Goal: Use online tool/utility: Utilize a website feature to perform a specific function

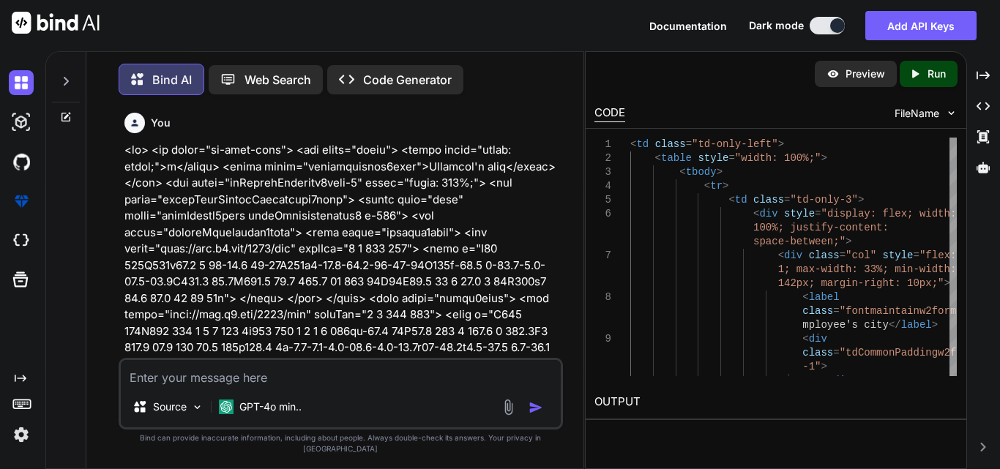
scroll to position [18164, 0]
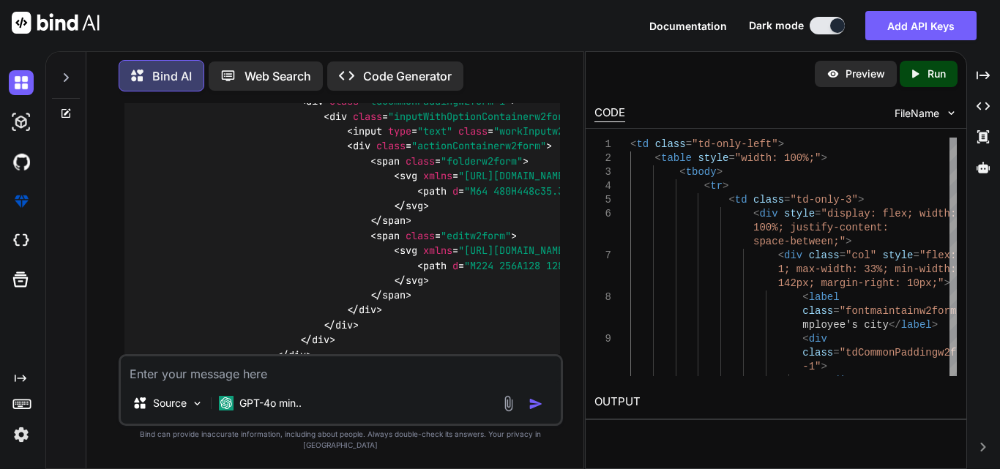
type textarea "x"
type textarea "<td class="td-only-left"style="border-top:1px solid gray;"> <div> <label class=…"
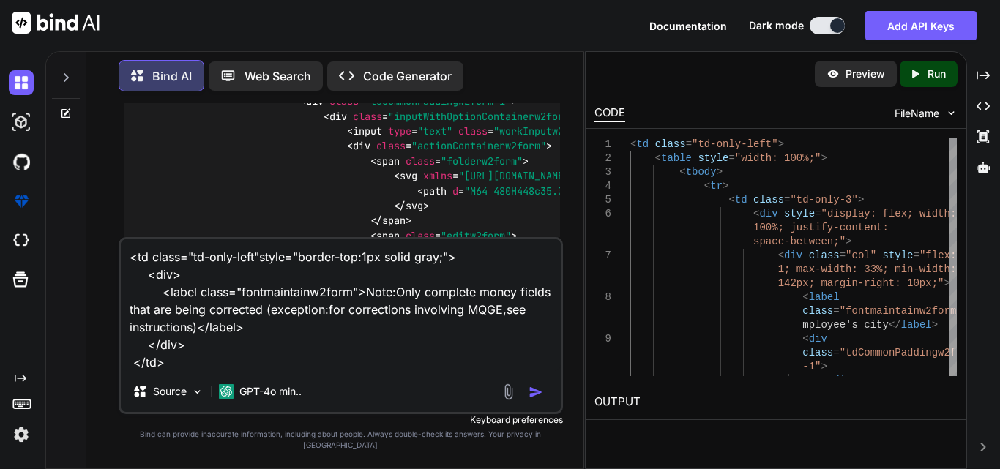
drag, startPoint x: 392, startPoint y: 304, endPoint x: 364, endPoint y: 302, distance: 27.2
click at [364, 302] on textarea "<td class="td-only-left"style="border-top:1px solid gray;"> <div> <label class=…" at bounding box center [341, 305] width 440 height 132
click at [169, 371] on textarea "<td class="td-only-left"style="border-top:1px solid gray;"> <div> <label class=…" at bounding box center [341, 305] width 440 height 132
type textarea "x"
type textarea "<td class="td-only-left"style="border-top:1px solid gray;"> <div> <label class=…"
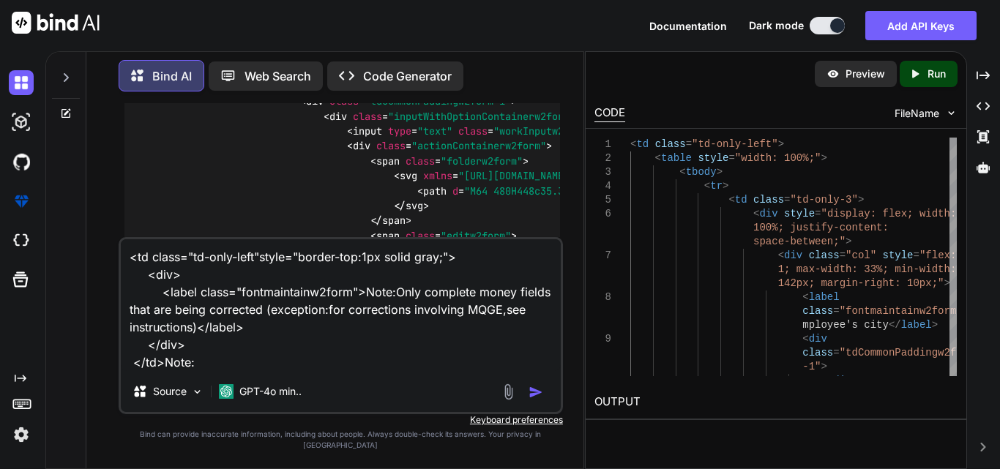
type textarea "x"
type textarea "<td class="td-only-left"style="border-top:1px solid gray;"> <div> <label class=…"
type textarea "x"
type textarea "<td class="td-only-left"style="border-top:1px solid gray;"> <div> <label class=…"
type textarea "x"
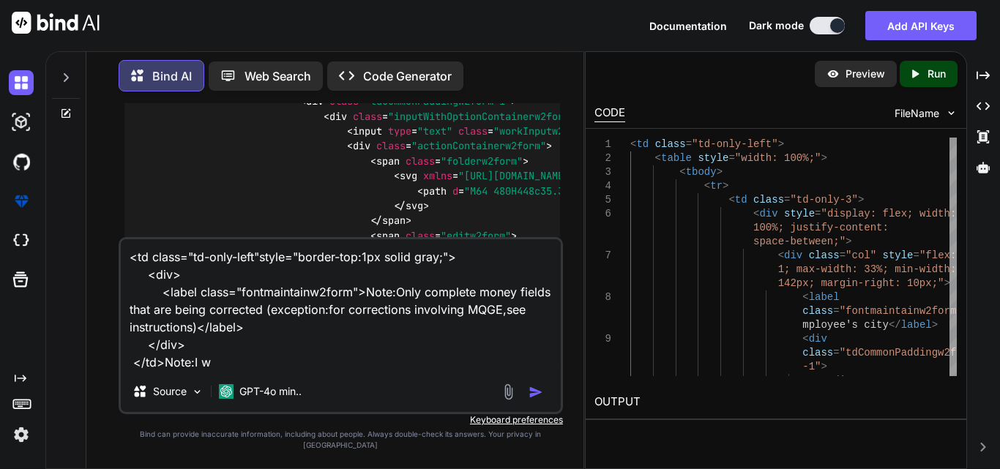
type textarea "<td class="td-only-left"style="border-top:1px solid gray;"> <div> <label class=…"
type textarea "x"
type textarea "<td class="td-only-left"style="border-top:1px solid gray;"> <div> <label class=…"
type textarea "x"
type textarea "<td class="td-only-left"style="border-top:1px solid gray;"> <div> <label class=…"
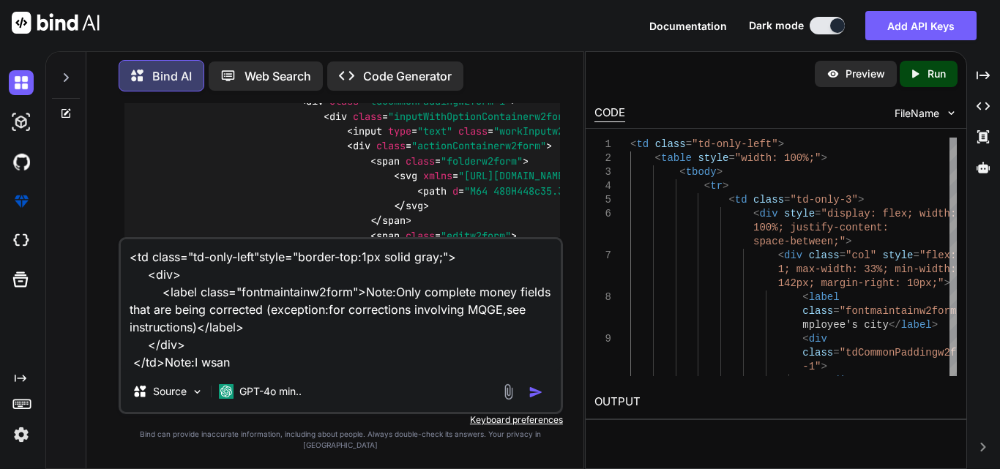
type textarea "x"
type textarea "<td class="td-only-left"style="border-top:1px solid gray;"> <div> <label class=…"
type textarea "x"
type textarea "<td class="td-only-left"style="border-top:1px solid gray;"> <div> <label class=…"
type textarea "x"
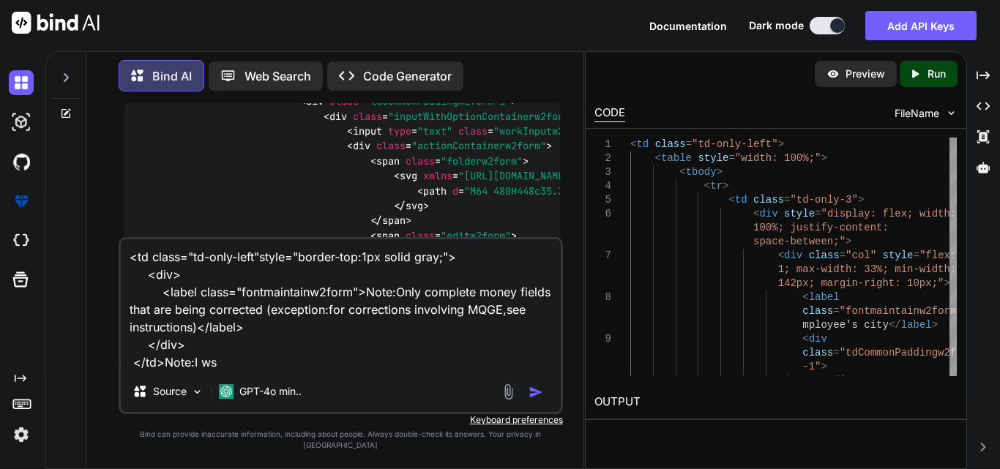
type textarea "<td class="td-only-left"style="border-top:1px solid gray;"> <div> <label class=…"
type textarea "x"
type textarea "<td class="td-only-left"style="border-top:1px solid gray;"> <div> <label class=…"
type textarea "x"
type textarea "<td class="td-only-left"style="border-top:1px solid gray;"> <div> <label class=…"
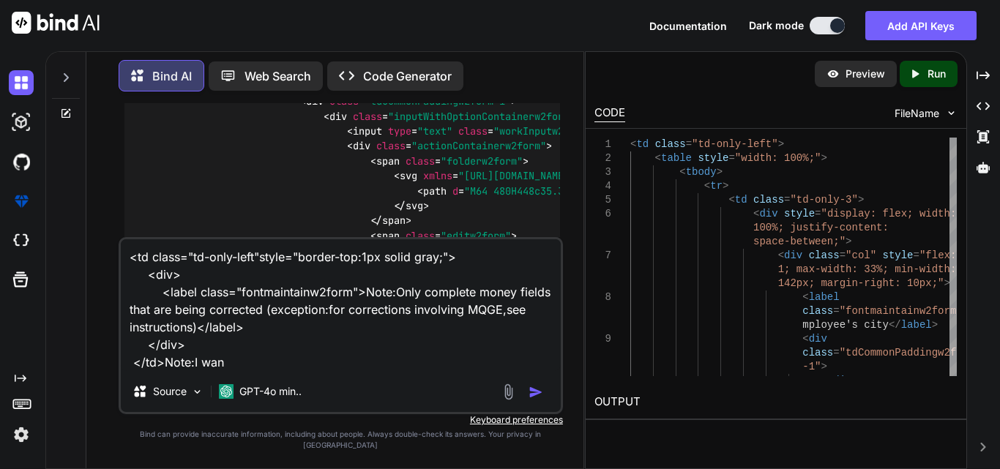
type textarea "x"
type textarea "<td class="td-only-left"style="border-top:1px solid gray;"> <div> <label class=…"
type textarea "x"
type textarea "<td class="td-only-left"style="border-top:1px solid gray;"> <div> <label class=…"
type textarea "x"
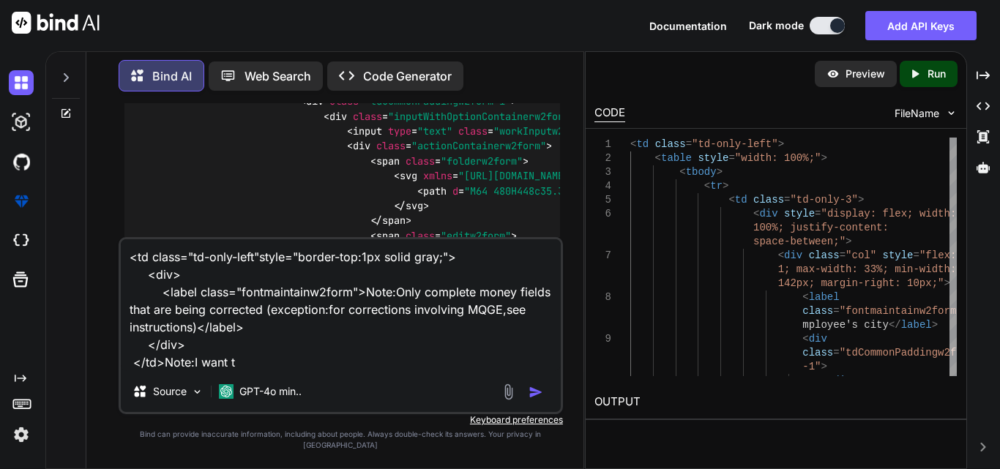
type textarea "<td class="td-only-left"style="border-top:1px solid gray;"> <div> <label class=…"
type textarea "x"
type textarea "<td class="td-only-left"style="border-top:1px solid gray;"> <div> <label class=…"
type textarea "x"
type textarea "<td class="td-only-left"style="border-top:1px solid gray;"> <div> <label class=…"
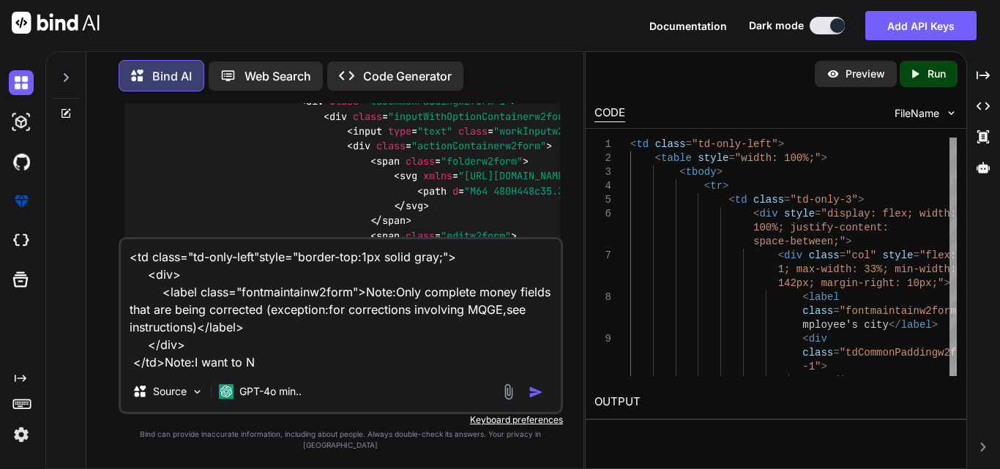
type textarea "x"
type textarea "<td class="td-only-left"style="border-top:1px solid gray;"> <div> <label class=…"
type textarea "x"
type textarea "<td class="td-only-left"style="border-top:1px solid gray;"> <div> <label class=…"
type textarea "x"
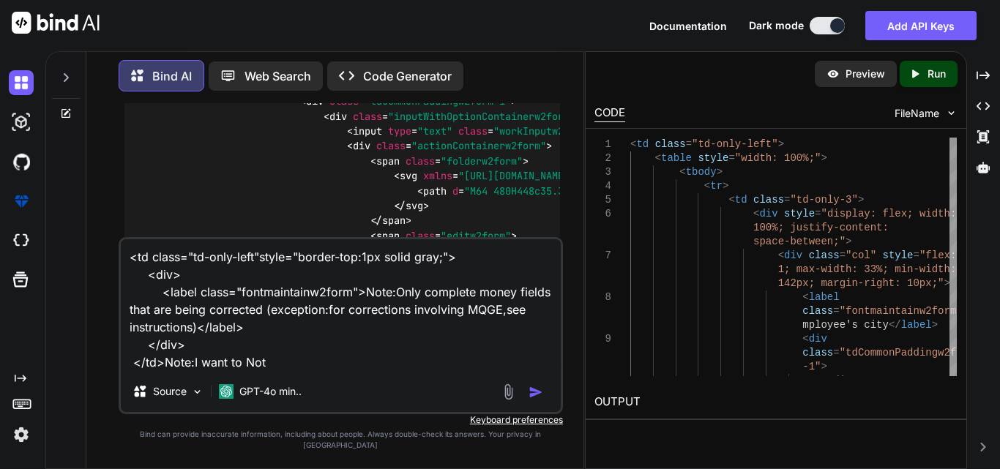
type textarea "<td class="td-only-left"style="border-top:1px solid gray;"> <div> <label class=…"
type textarea "x"
type textarea "<td class="td-only-left"style="border-top:1px solid gray;"> <div> <label class=…"
type textarea "x"
type textarea "<td class="td-only-left"style="border-top:1px solid gray;"> <div> <label class=…"
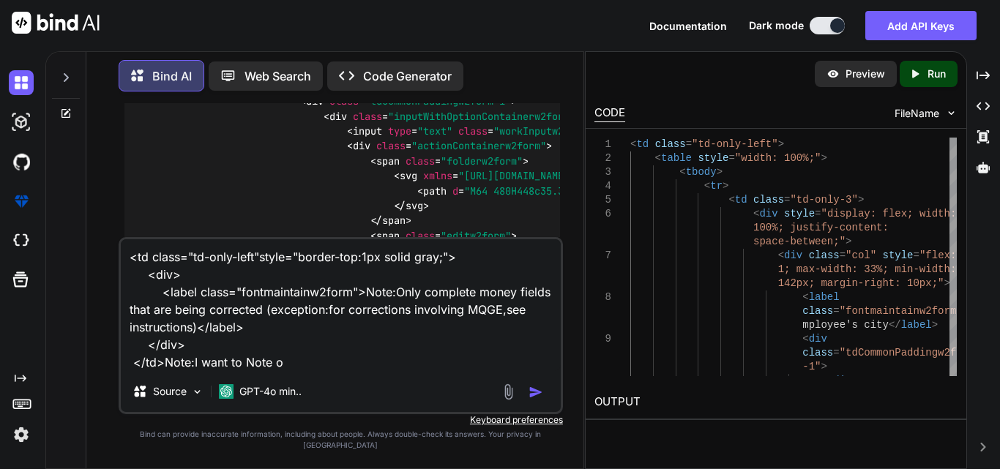
type textarea "x"
type textarea "<td class="td-only-left"style="border-top:1px solid gray;"> <div> <label class=…"
type textarea "x"
type textarea "<td class="td-only-left"style="border-top:1px solid gray;"> <div> <label class=…"
type textarea "x"
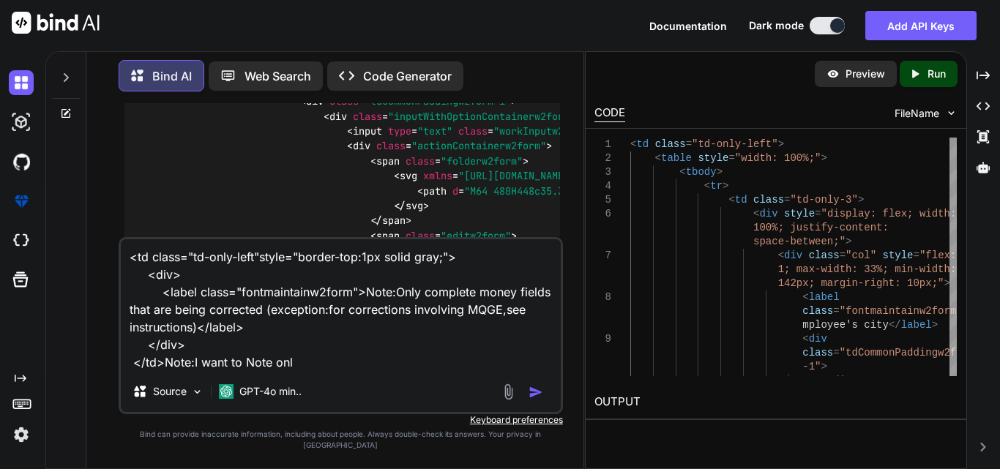
type textarea "<td class="td-only-left"style="border-top:1px solid gray;"> <div> <label class=…"
type textarea "x"
type textarea "<td class="td-only-left"style="border-top:1px solid gray;"> <div> <label class=…"
type textarea "x"
type textarea "<td class="td-only-left"style="border-top:1px solid gray;"> <div> <label class=…"
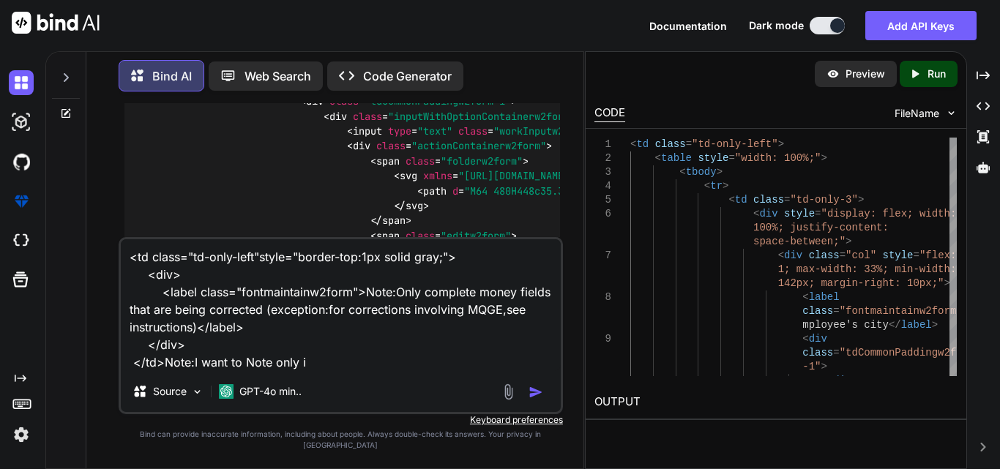
type textarea "x"
type textarea "<td class="td-only-left"style="border-top:1px solid gray;"> <div> <label class=…"
type textarea "x"
type textarea "<td class="td-only-left"style="border-top:1px solid gray;"> <div> <label class=…"
type textarea "x"
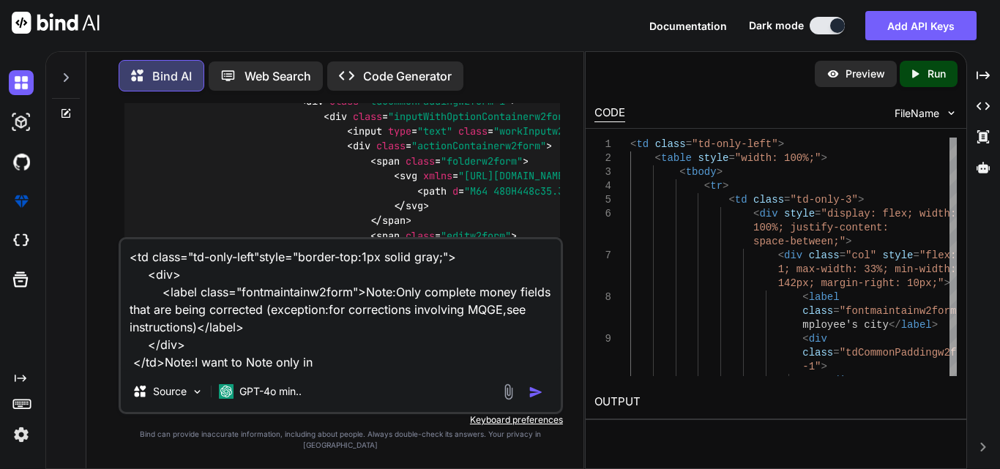
type textarea "<td class="td-only-left"style="border-top:1px solid gray;"> <div> <label class=…"
type textarea "x"
type textarea "<td class="td-only-left"style="border-top:1px solid gray;"> <div> <label class=…"
type textarea "x"
type textarea "<td class="td-only-left"style="border-top:1px solid gray;"> <div> <label class=…"
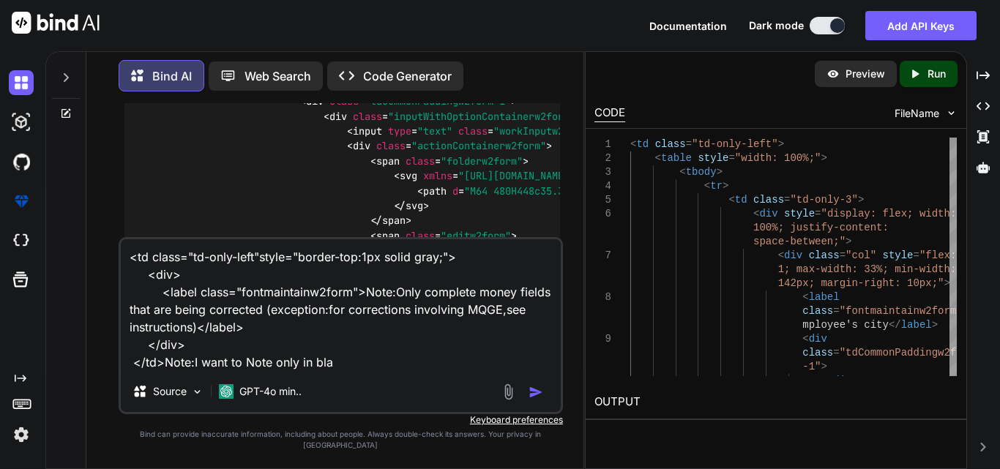
type textarea "x"
type textarea "<td class="td-only-left"style="border-top:1px solid gray;"> <div> <label class=…"
type textarea "x"
type textarea "<td class="td-only-left"style="border-top:1px solid gray;"> <div> <label class=…"
type textarea "x"
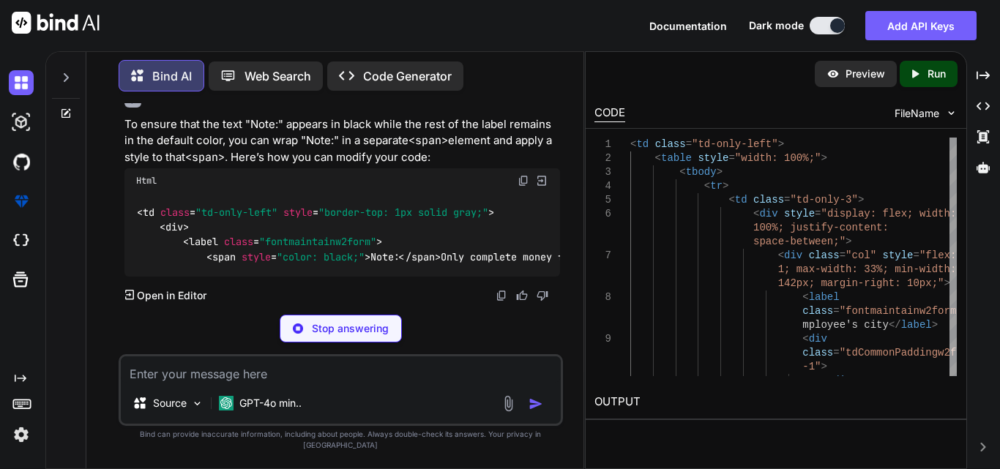
scroll to position [19596, 0]
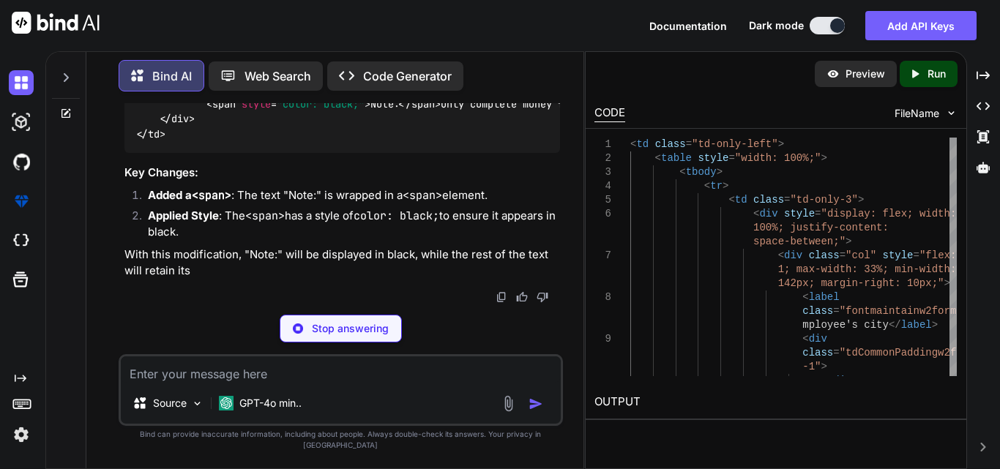
type textarea "x"
type textarea "</td>"
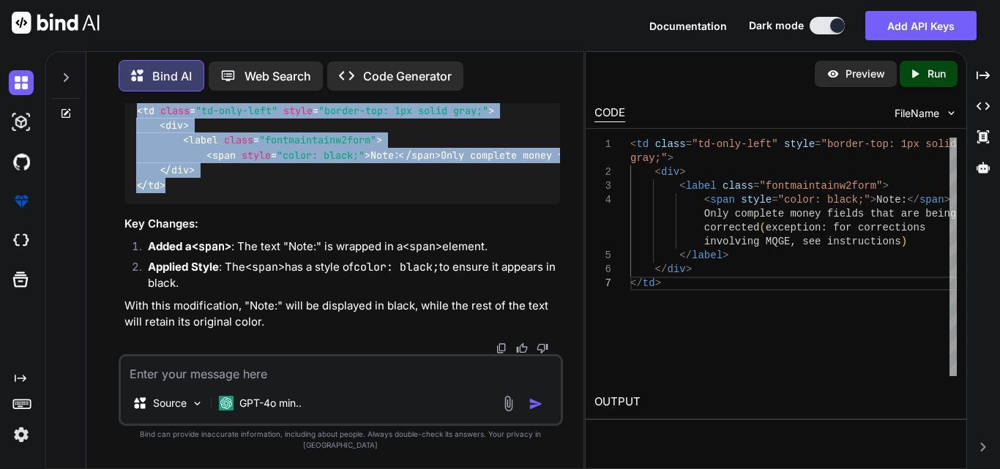
drag, startPoint x: 135, startPoint y: 211, endPoint x: 171, endPoint y: 298, distance: 94.5
click at [171, 204] on div "< td class = "td-only-left" style = "border-top: 1px solid gray;" > < div > < l…" at bounding box center [341, 147] width 435 height 113
copy code "< td class = "td-only-left" style = "border-top: 1px solid gray;" > < div > < l…"
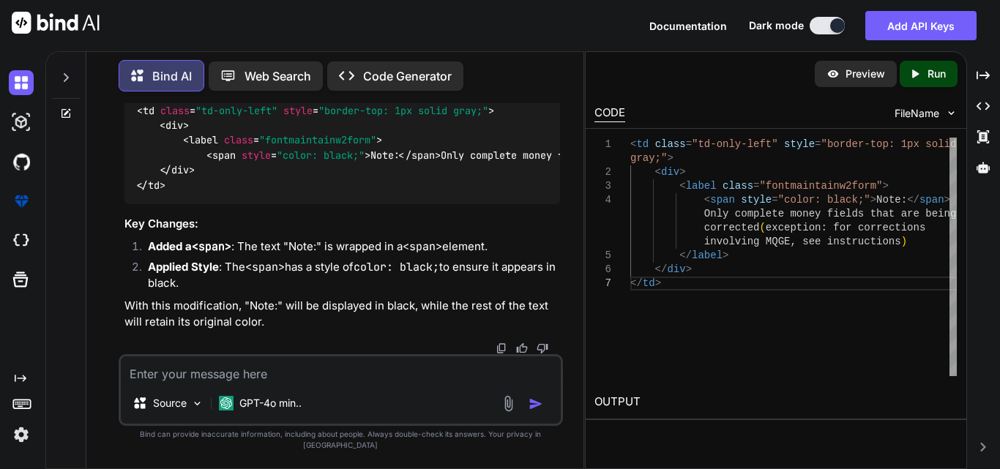
click at [180, 382] on textarea at bounding box center [341, 369] width 440 height 26
paste textarea
paste textarea "<table> <tbody> <tr> </tr> </tbody> </table>"
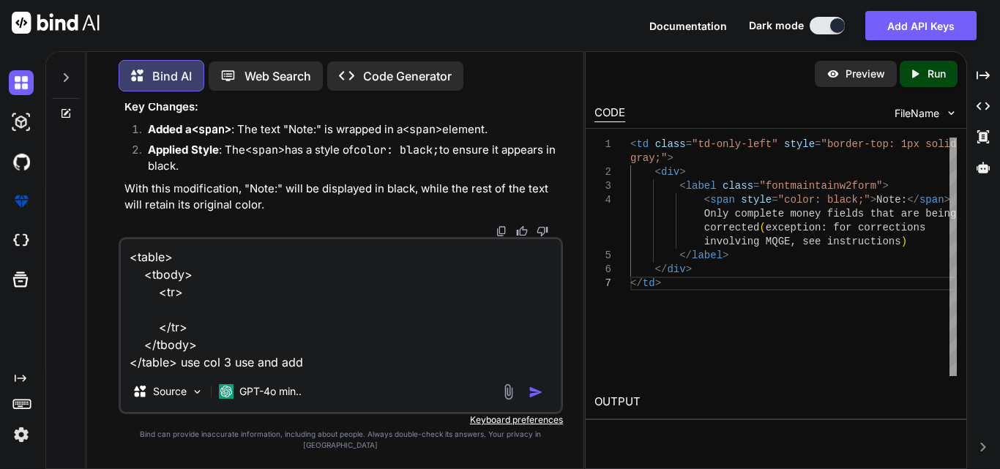
click at [315, 371] on textarea "<table> <tbody> <tr> </tr> </tbody> </table> use col 3 use and add" at bounding box center [341, 305] width 440 height 132
type textarea "<table> <tbody> <tr> </tr> </tbody> </table> use col 3 use and add 4 column"
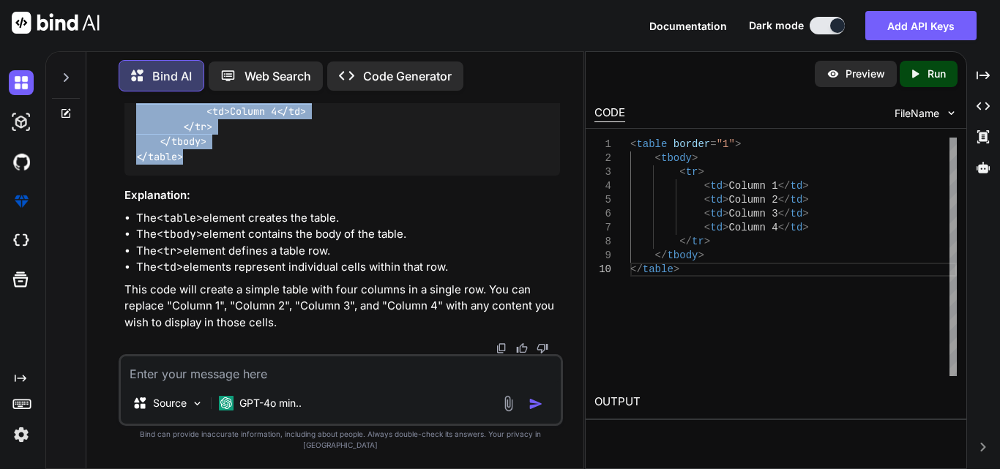
scroll to position [20068, 0]
drag, startPoint x: 195, startPoint y: 170, endPoint x: 131, endPoint y: 181, distance: 64.6
click at [131, 176] on div "< table border = "1" > < tbody > < tr > < td > Column 1 </ td > < td > Column 2…" at bounding box center [341, 89] width 435 height 173
copy code "< table border = "1" > < tbody > < tr > < td > Column 1 </ td > < td > Column 2…"
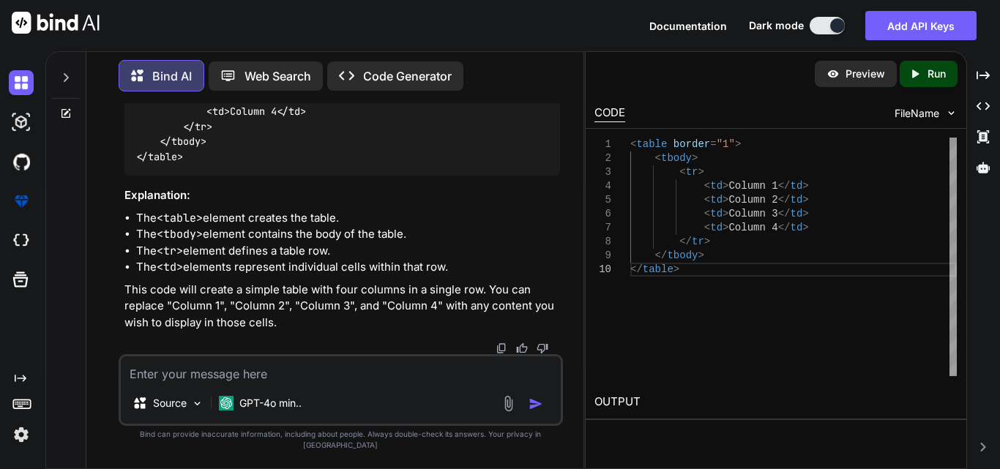
click at [201, 381] on textarea at bounding box center [341, 369] width 440 height 26
paste textarea "<table class=""> <tbody> <tr> </tr> </tbody> </table>"
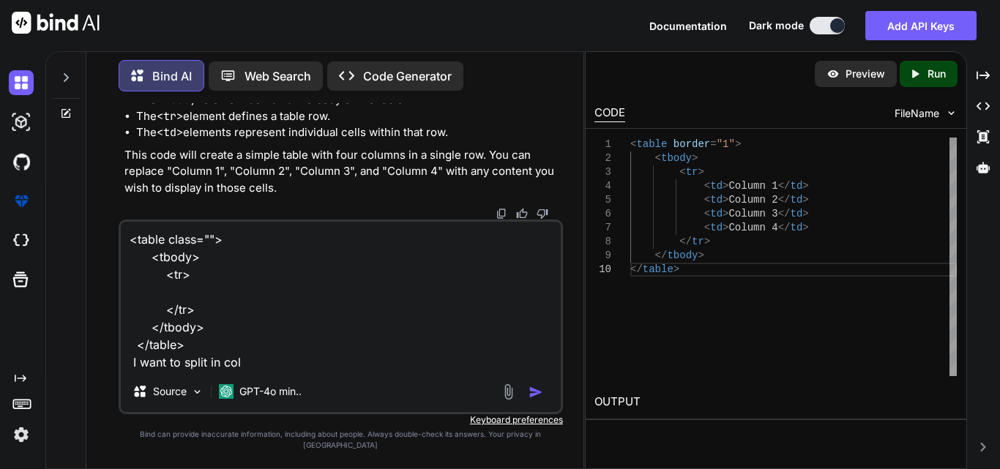
type textarea "<table class=""> <tbody> <tr> </tr> </tbody> </table> I want to split in col3"
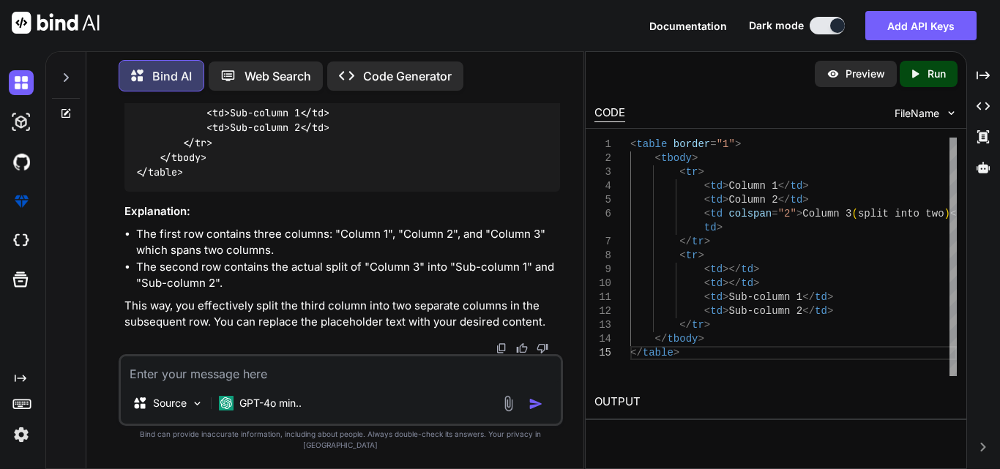
scroll to position [20661, 0]
click at [167, 383] on textarea at bounding box center [341, 369] width 440 height 26
paste textarea "<table class="formk2-table2"> <tbody> <tr> <td> </td> <td> </td> <td> </td> <td…"
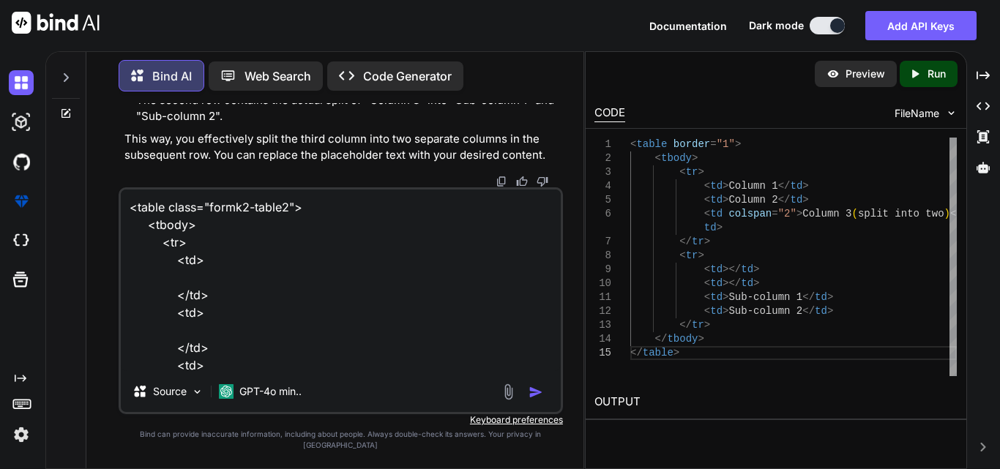
scroll to position [160, 0]
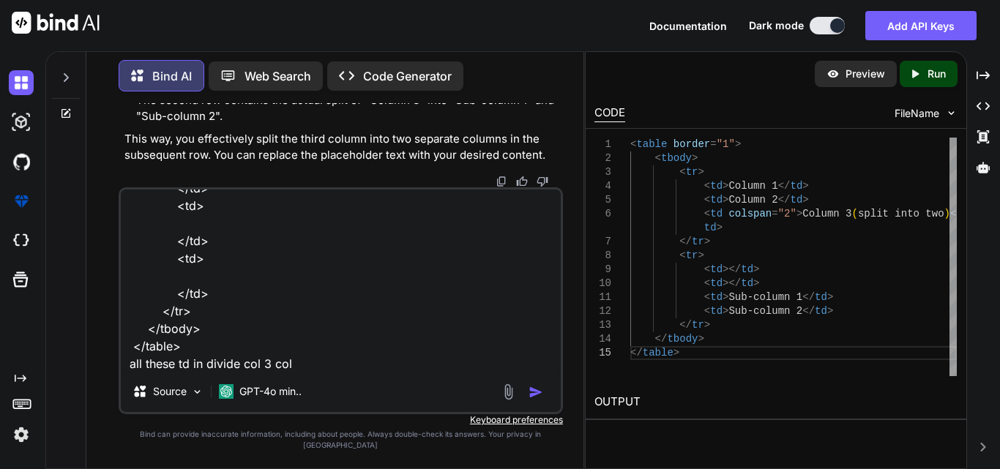
type textarea "<table class="formk2-table2"> <tbody> <tr> <td> </td> <td> </td> <td> </td> <td…"
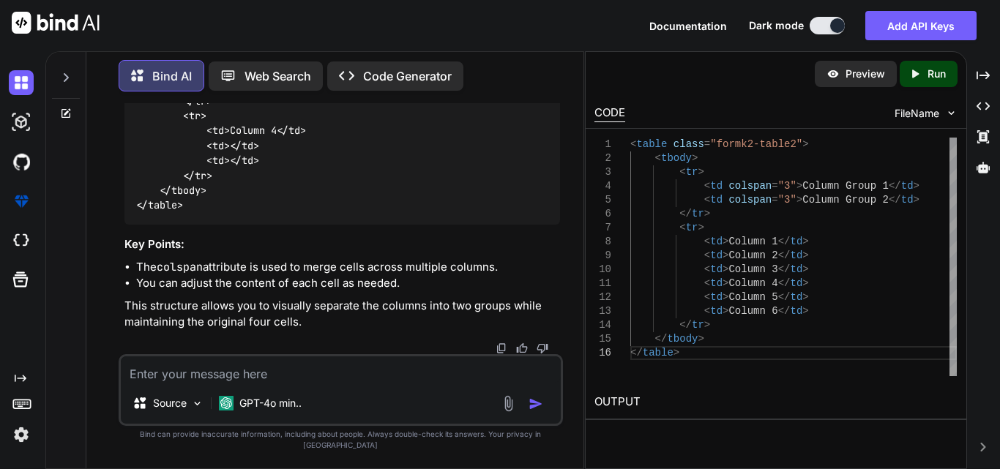
scroll to position [21761, 0]
click at [171, 378] on textarea at bounding box center [341, 369] width 440 height 26
paste textarea "<table class="formk2-table2"> <tbody> <tr> <td> <div> <label>Previously reporte…"
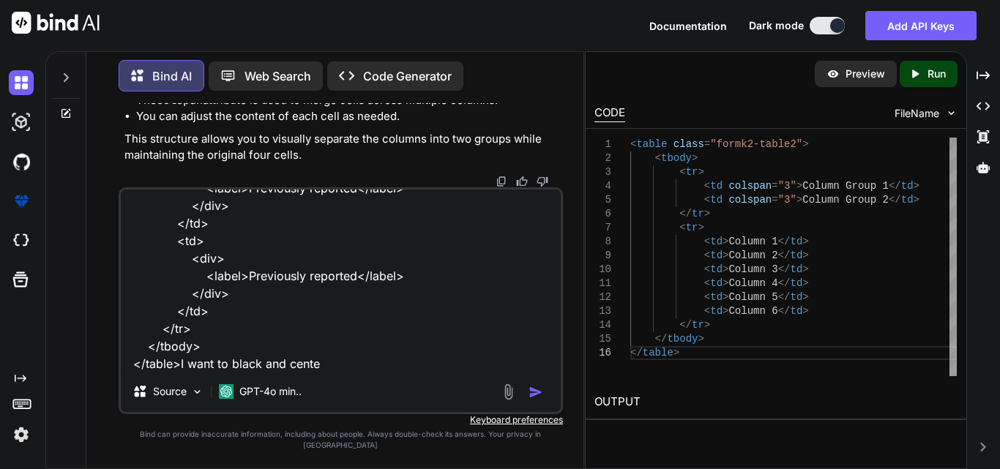
type textarea "<table class="formk2-table2"> <tbody> <tr> <td> <div> <label>Previously reporte…"
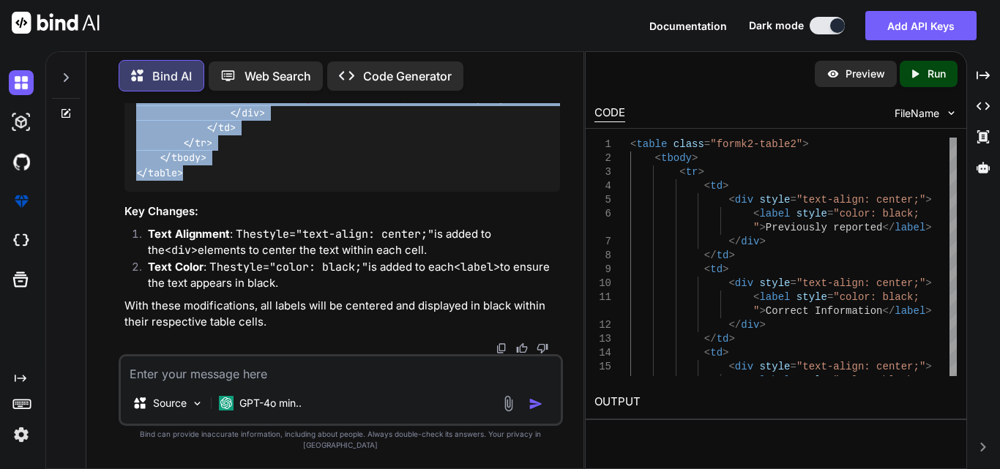
scroll to position [22202, 0]
drag, startPoint x: 202, startPoint y: 315, endPoint x: 131, endPoint y: 234, distance: 107.3
copy code "< table class = "formk2-table2" > < tbody > < tr > < td > < div style = "text-a…"
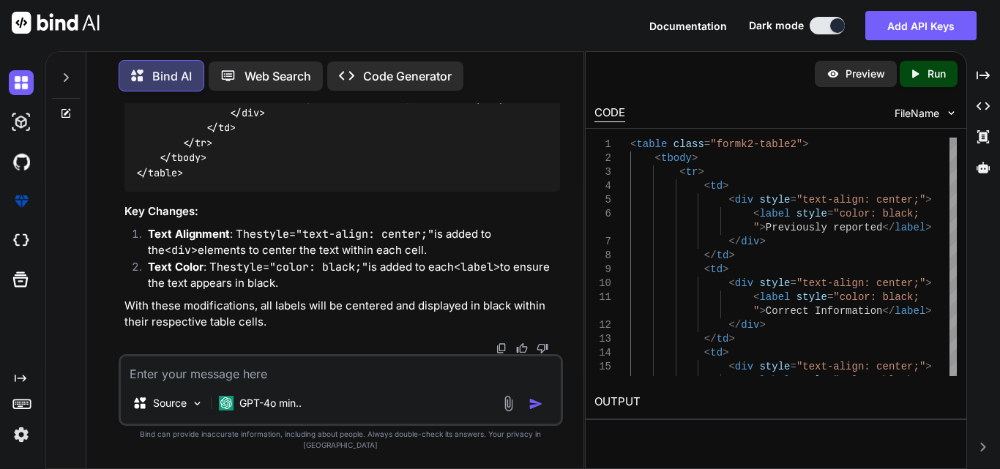
click at [224, 381] on textarea at bounding box center [341, 369] width 440 height 26
paste textarea "<table class="formk2-table2"> <tbody> <tr> <td> <div style="text-align: center;…"
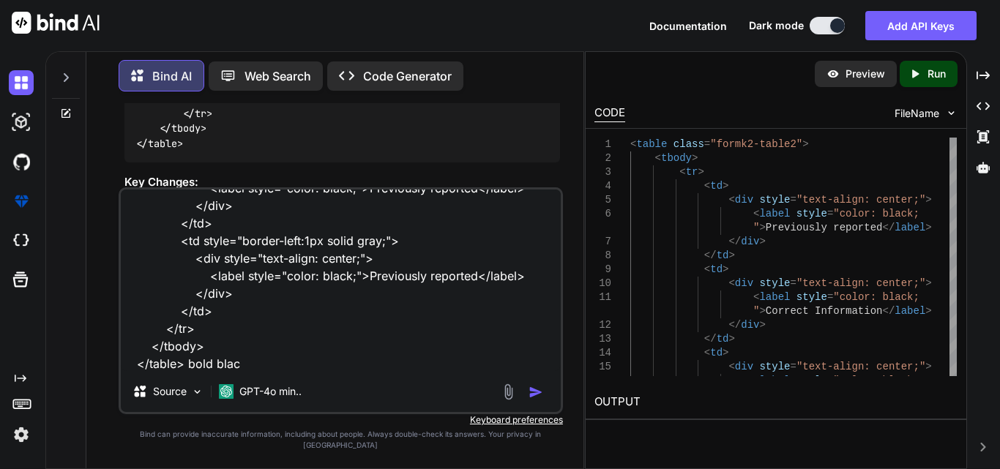
type textarea "<table class="formk2-table2"> <tbody> <tr> <td> <div style="text-align: center;…"
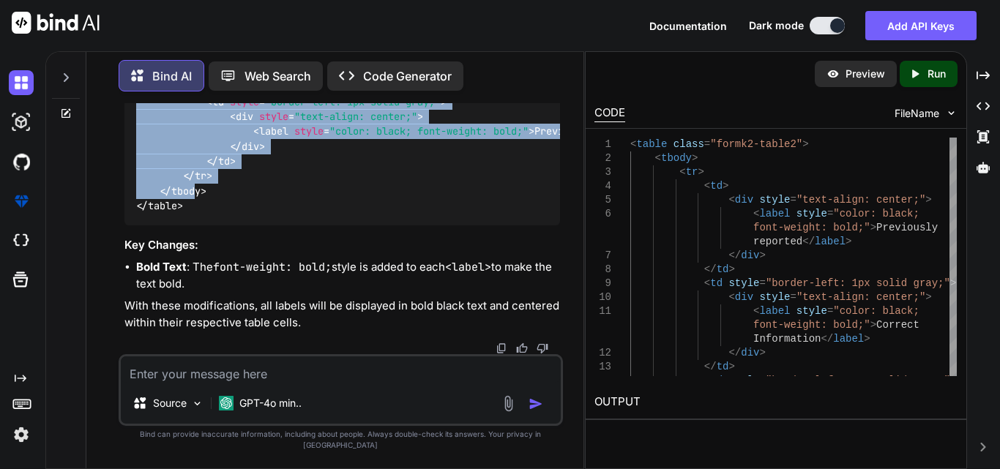
scroll to position [23409, 0]
drag, startPoint x: 127, startPoint y: 233, endPoint x: 198, endPoint y: 258, distance: 74.5
click at [198, 225] on div "< table class = "formk2-table2" > < tbody > < tr > < td > < div style = "text-a…" at bounding box center [341, 19] width 435 height 411
copy code "< table class = "formk2-table2" > < tbody > < tr > < td > < div style = "text-a…"
